Goal: Task Accomplishment & Management: Use online tool/utility

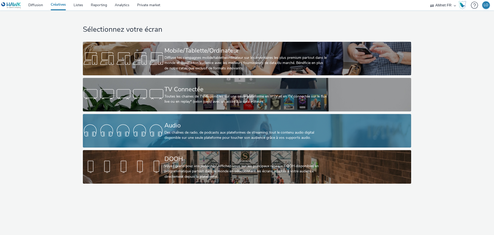
click at [183, 125] on div "Audio" at bounding box center [245, 125] width 163 height 9
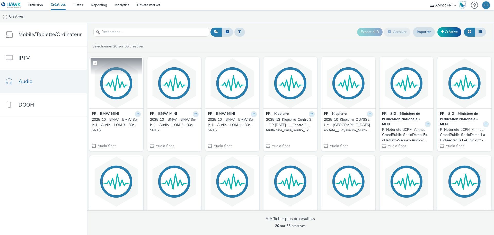
click at [94, 63] on span at bounding box center [95, 63] width 4 height 4
checkbox input "true"
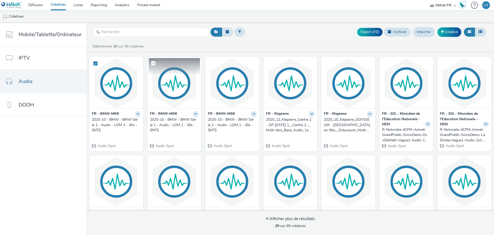
click at [151, 63] on span at bounding box center [153, 63] width 4 height 4
checkbox input "true"
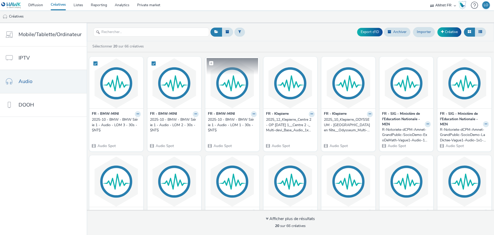
click at [209, 62] on span at bounding box center [211, 63] width 4 height 4
checkbox input "true"
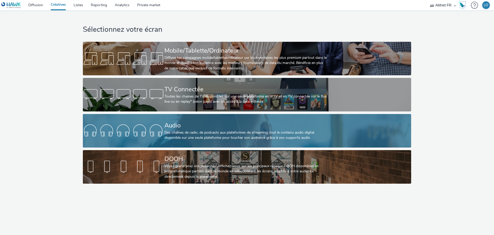
click at [188, 125] on div "Audio" at bounding box center [245, 125] width 163 height 9
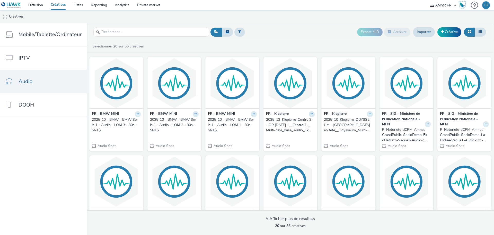
click at [173, 124] on div "2025-10 - BMW - BMW Série 1 - Audio - LOM 2 - 30s - $NT$" at bounding box center [173, 125] width 47 height 16
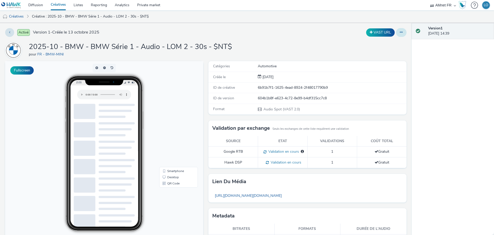
click at [400, 32] on icon at bounding box center [401, 32] width 3 height 4
click at [385, 44] on link "Modifier" at bounding box center [387, 43] width 39 height 10
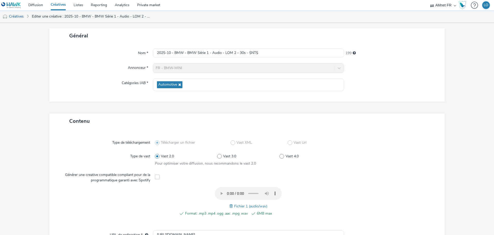
scroll to position [129, 0]
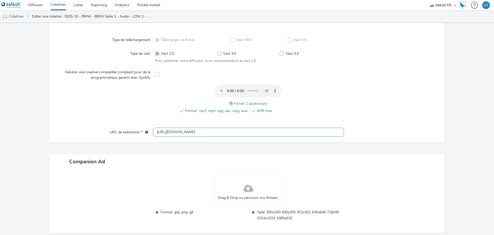
drag, startPoint x: 187, startPoint y: 130, endPoint x: 158, endPoint y: 135, distance: 29.5
click at [130, 131] on div "URL de redirection * [URL][DOMAIN_NAME]" at bounding box center [247, 131] width 385 height 9
paste input "s://[DOMAIN_NAME][URL]"
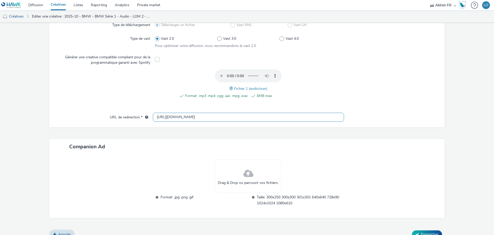
scroll to position [152, 0]
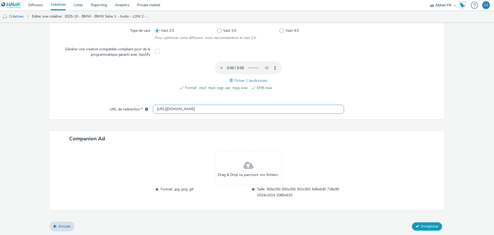
type input "[URL][DOMAIN_NAME]"
click at [421, 224] on span "Enregistrer" at bounding box center [430, 225] width 18 height 5
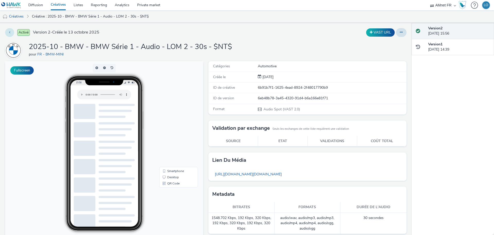
click at [9, 32] on icon at bounding box center [9, 32] width 1 height 4
